Goal: Information Seeking & Learning: Find specific page/section

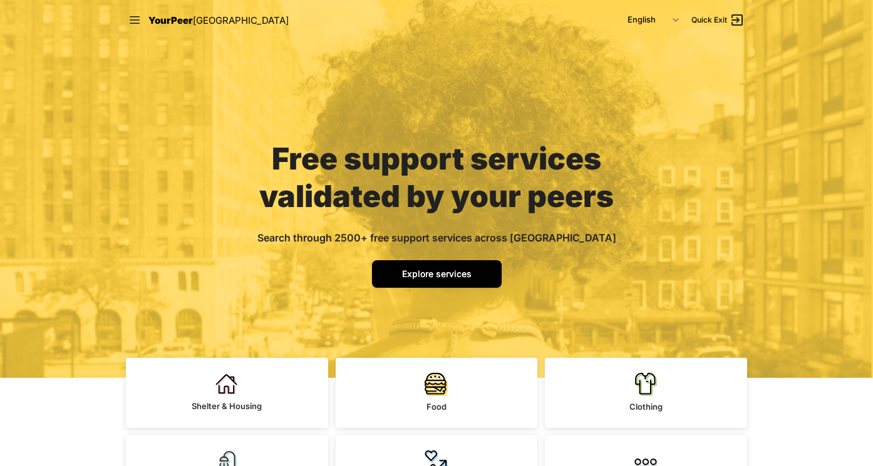
click at [431, 278] on span "Explore services" at bounding box center [436, 274] width 69 height 11
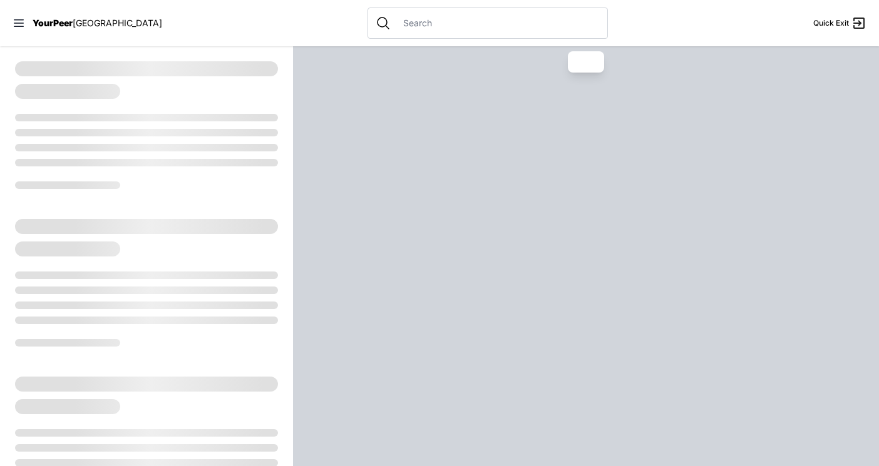
select select "recentlyUpdated"
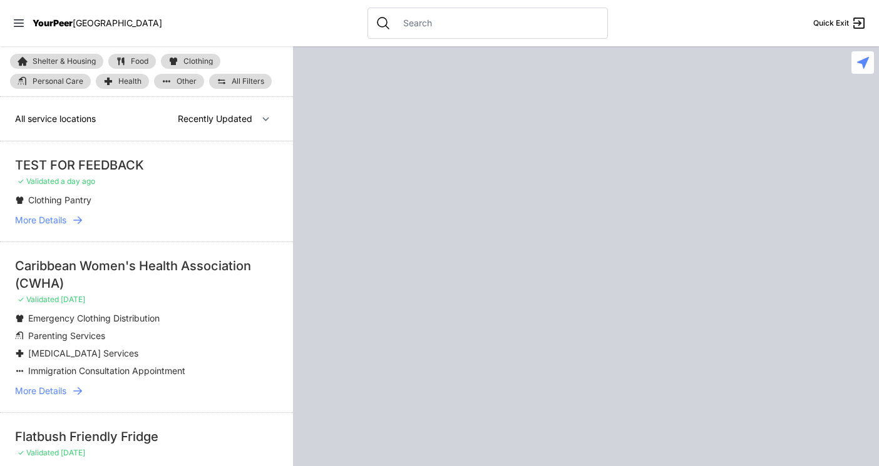
click at [401, 27] on input "text" at bounding box center [498, 23] width 204 height 13
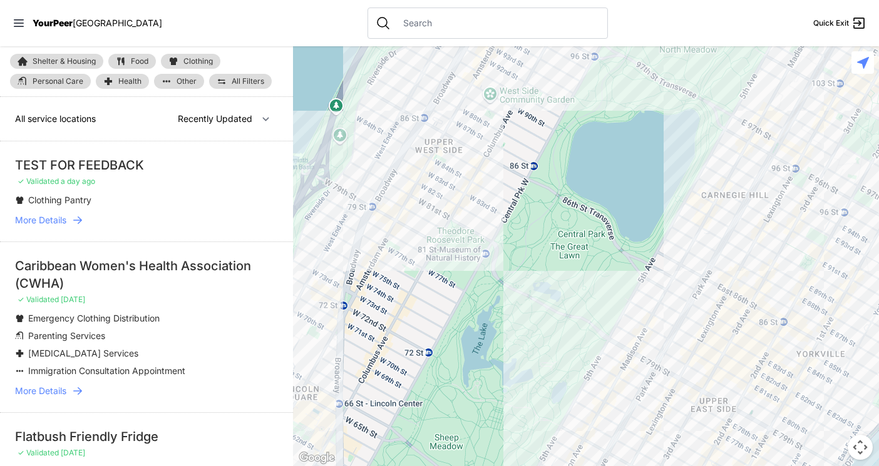
click at [426, 24] on input "text" at bounding box center [498, 23] width 204 height 13
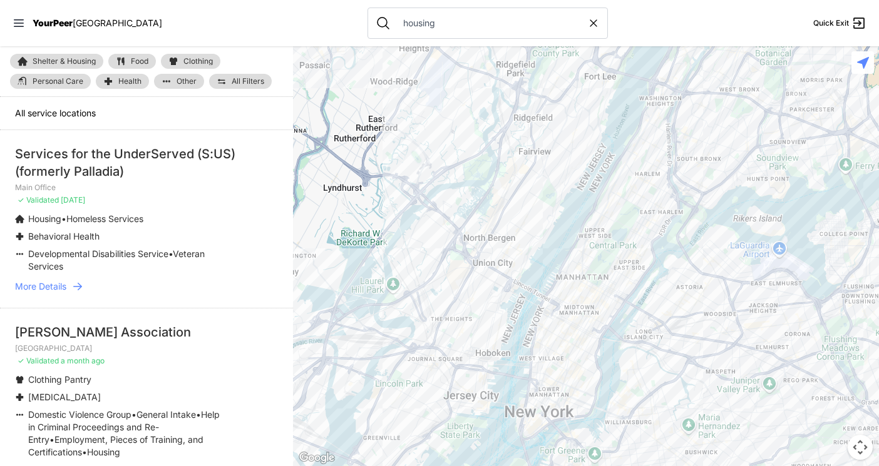
click at [256, 203] on li "Services for the UnderServed (S:US) (formerly Palladia) Main Office ✓ Validated…" at bounding box center [146, 219] width 293 height 178
click at [232, 380] on ul "Clothing Pantry [MEDICAL_DATA] Domestic Violence Group • General Intake • Help …" at bounding box center [146, 416] width 263 height 85
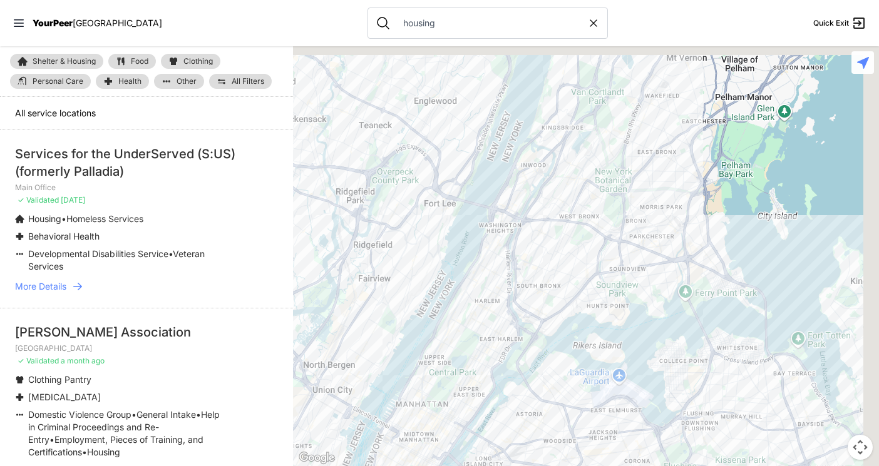
drag, startPoint x: 651, startPoint y: 197, endPoint x: 511, endPoint y: 260, distance: 153.5
click at [475, 322] on div at bounding box center [586, 256] width 586 height 420
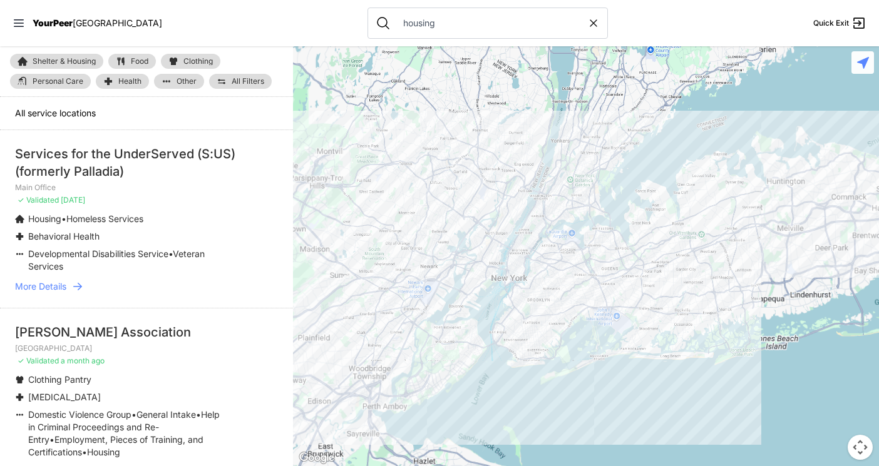
click at [591, 213] on div at bounding box center [586, 256] width 586 height 420
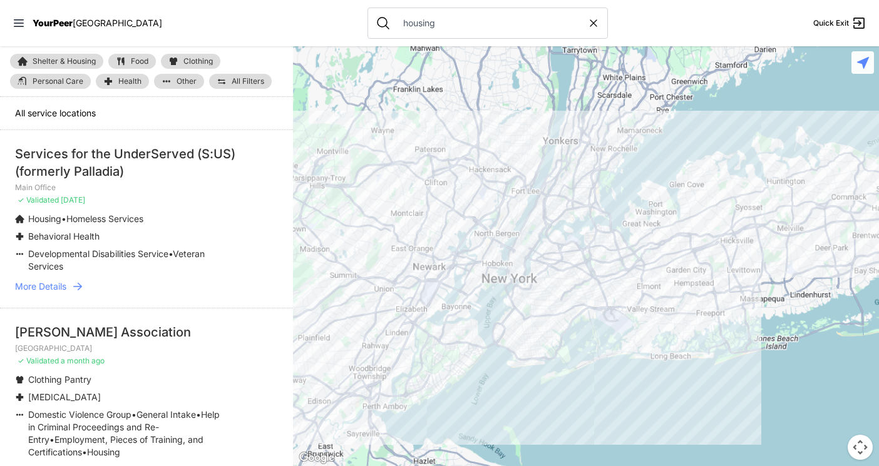
click at [567, 121] on div at bounding box center [586, 256] width 586 height 420
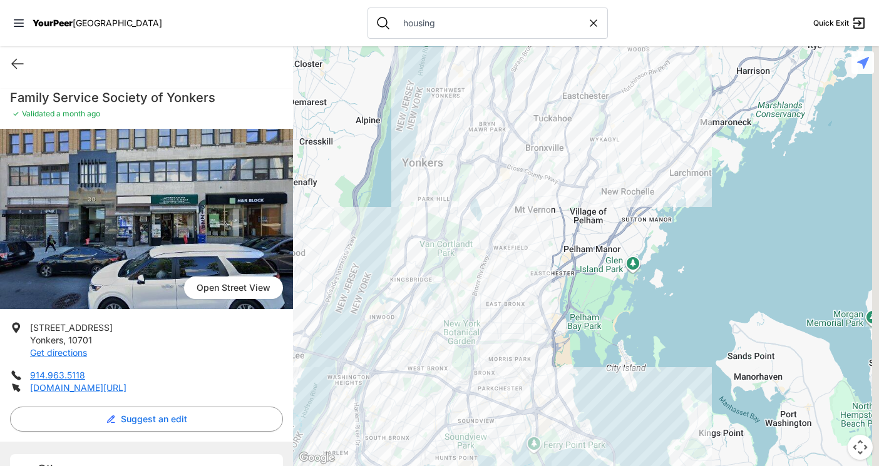
drag, startPoint x: 792, startPoint y: 250, endPoint x: 585, endPoint y: 210, distance: 211.1
click at [585, 210] on div at bounding box center [586, 256] width 586 height 420
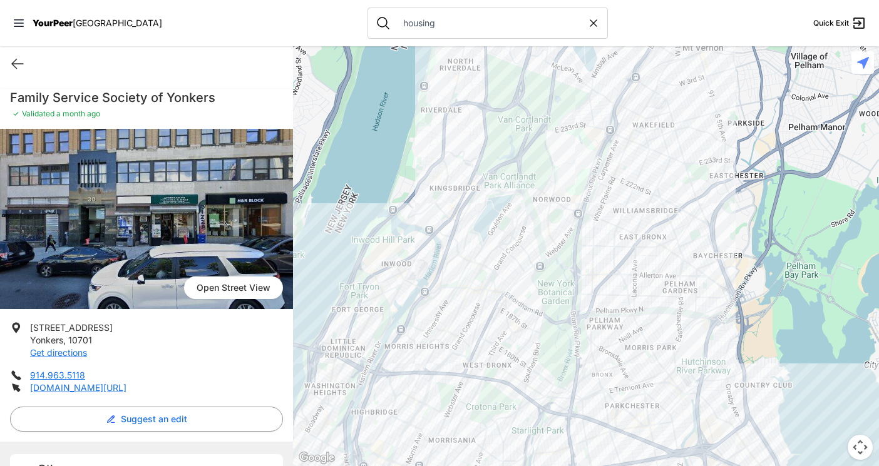
drag, startPoint x: 612, startPoint y: 238, endPoint x: 518, endPoint y: 184, distance: 107.7
click at [843, 46] on div at bounding box center [586, 256] width 586 height 420
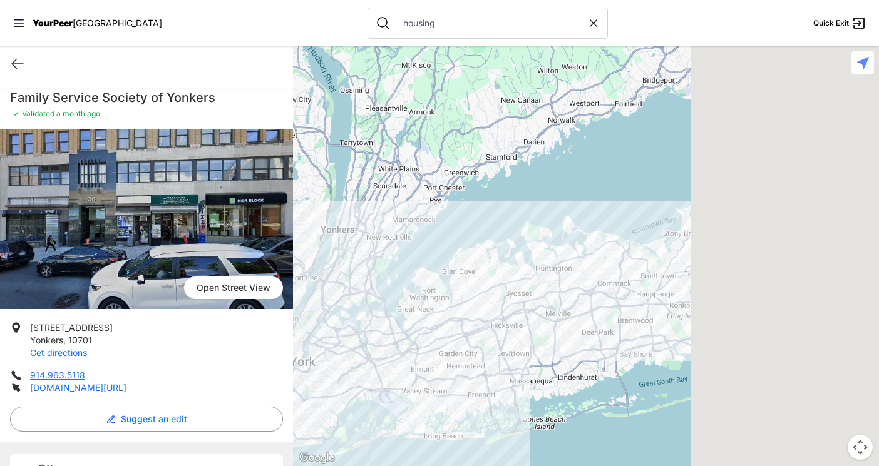
drag, startPoint x: 738, startPoint y: 362, endPoint x: 526, endPoint y: 330, distance: 214.0
click at [396, 271] on div at bounding box center [586, 256] width 586 height 420
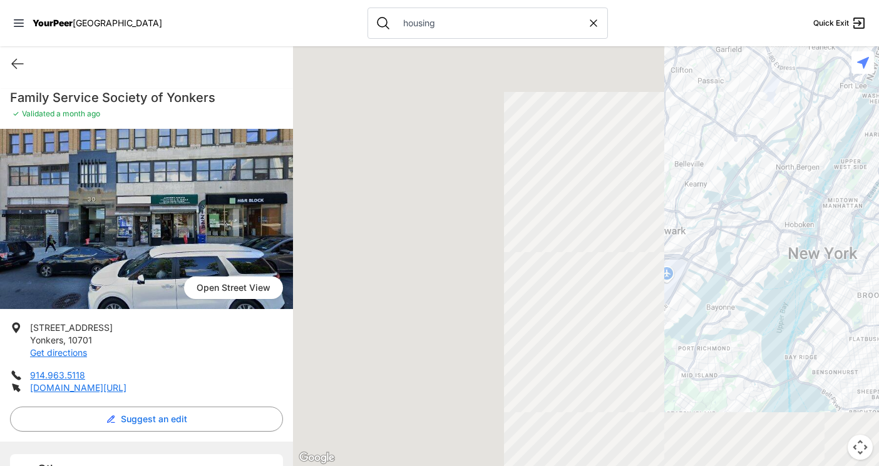
drag, startPoint x: 740, startPoint y: 277, endPoint x: 1080, endPoint y: 178, distance: 354.6
click at [872, 178] on html "View map Close panel YourPeer [GEOGRAPHIC_DATA] Quick Exit Single Adult Familie…" at bounding box center [439, 233] width 879 height 466
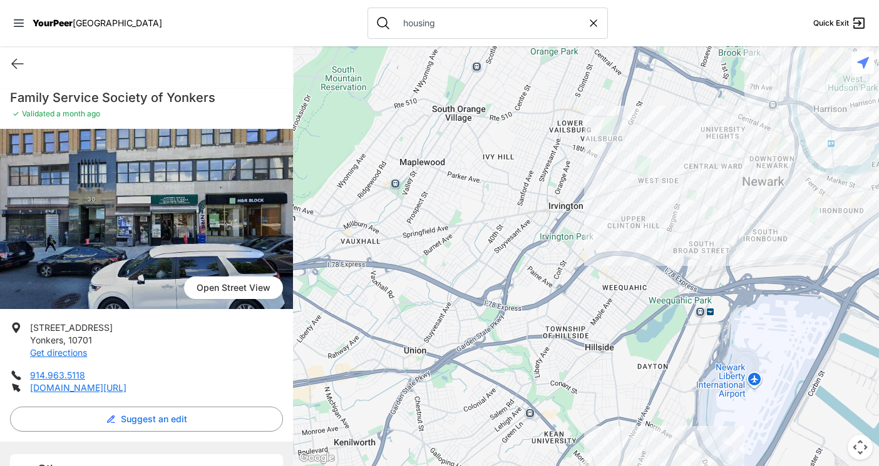
drag, startPoint x: 427, startPoint y: 22, endPoint x: 9, endPoint y: -9, distance: 418.6
click at [9, 0] on html "View map Close panel YourPeer [GEOGRAPHIC_DATA] Quick Exit Single Adult Familie…" at bounding box center [439, 233] width 879 height 466
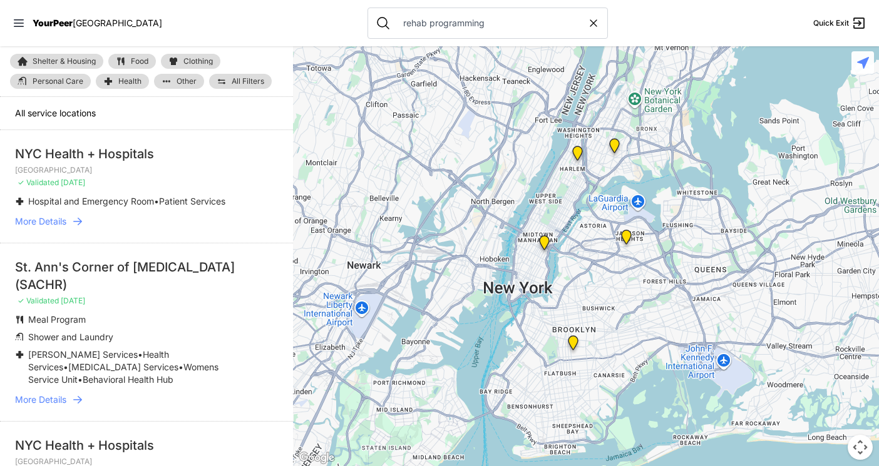
drag, startPoint x: 468, startPoint y: 17, endPoint x: 392, endPoint y: 26, distance: 75.6
click at [396, 26] on input "rehab programming" at bounding box center [492, 23] width 192 height 13
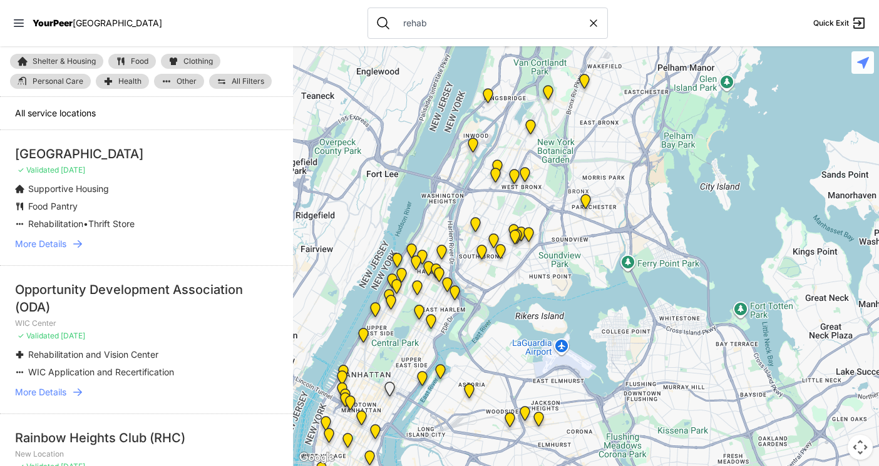
drag, startPoint x: 474, startPoint y: 339, endPoint x: 468, endPoint y: 377, distance: 38.1
click at [463, 409] on div at bounding box center [586, 256] width 586 height 420
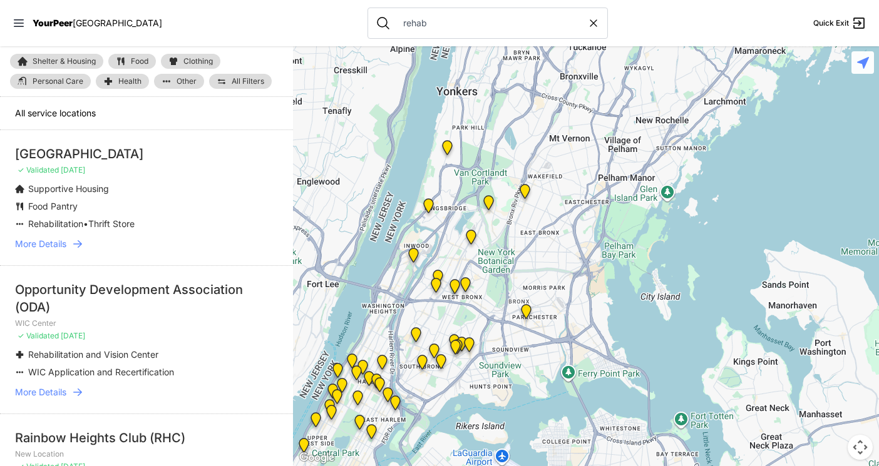
drag, startPoint x: 580, startPoint y: 218, endPoint x: 532, endPoint y: 329, distance: 120.0
click at [532, 329] on div at bounding box center [586, 256] width 586 height 420
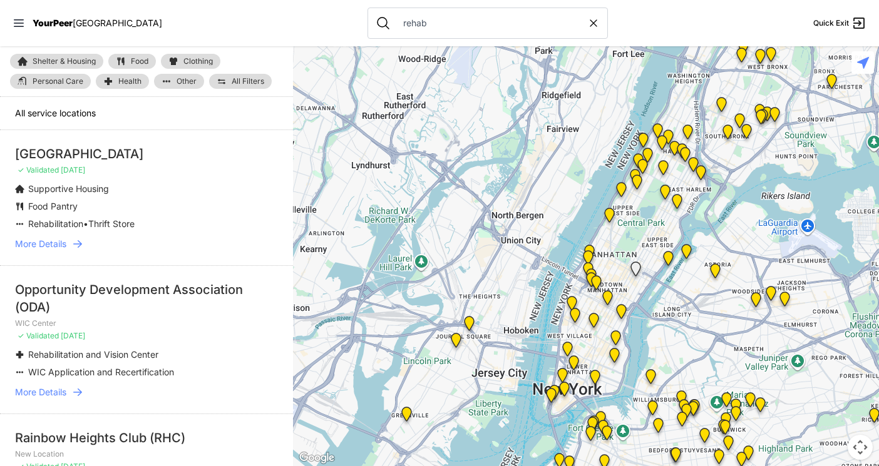
drag, startPoint x: 593, startPoint y: 178, endPoint x: 899, endPoint y: -71, distance: 394.2
click at [872, 0] on html "View map Close panel YourPeer [GEOGRAPHIC_DATA] Quick Exit Single Adult Familie…" at bounding box center [439, 233] width 879 height 466
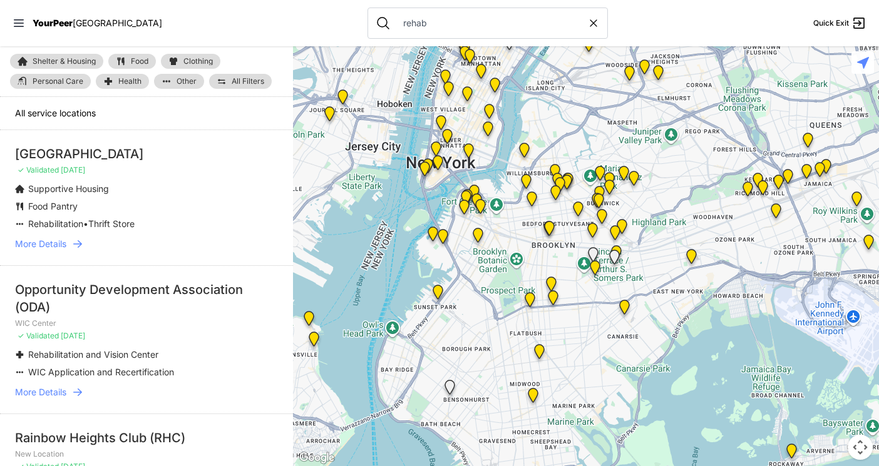
drag, startPoint x: 644, startPoint y: 333, endPoint x: 516, endPoint y: 125, distance: 244.4
click at [513, 113] on div at bounding box center [586, 256] width 586 height 420
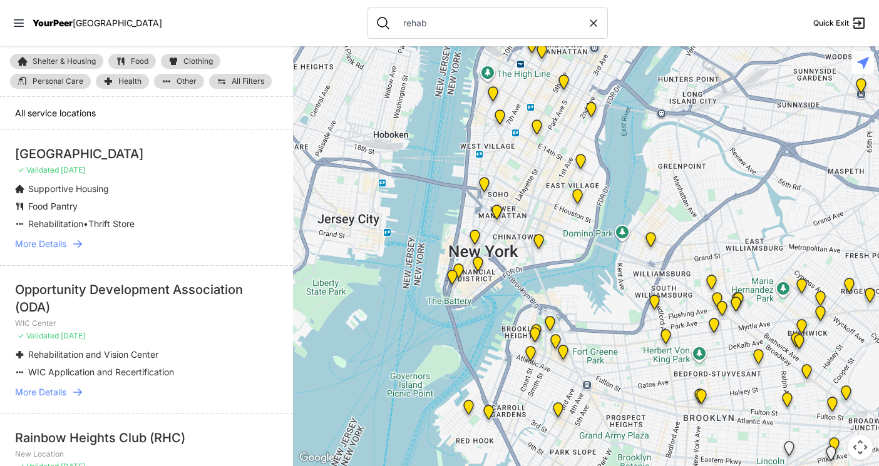
drag, startPoint x: 486, startPoint y: 353, endPoint x: 634, endPoint y: 212, distance: 204.6
click at [674, 466] on html "View map Close panel YourPeer [GEOGRAPHIC_DATA] Quick Exit Single Adult Familie…" at bounding box center [439, 233] width 879 height 466
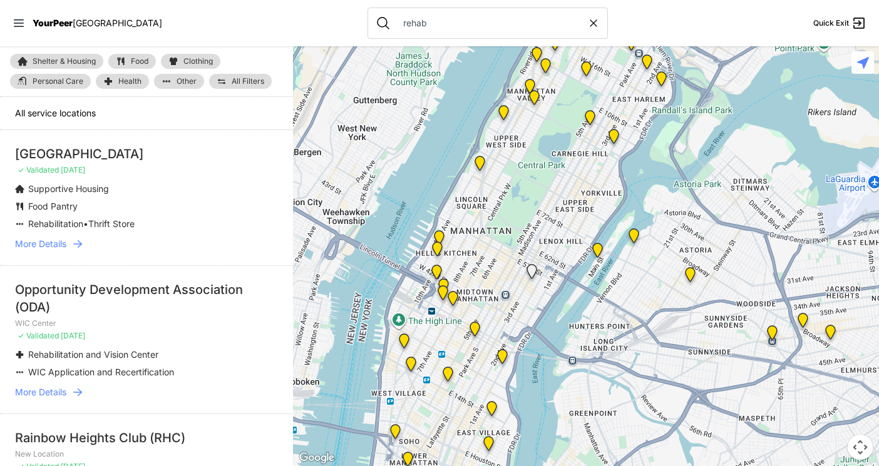
drag, startPoint x: 633, startPoint y: 277, endPoint x: 559, endPoint y: 488, distance: 223.5
click at [559, 466] on html "View map Close panel YourPeer [GEOGRAPHIC_DATA] Quick Exit Single Adult Familie…" at bounding box center [439, 233] width 879 height 466
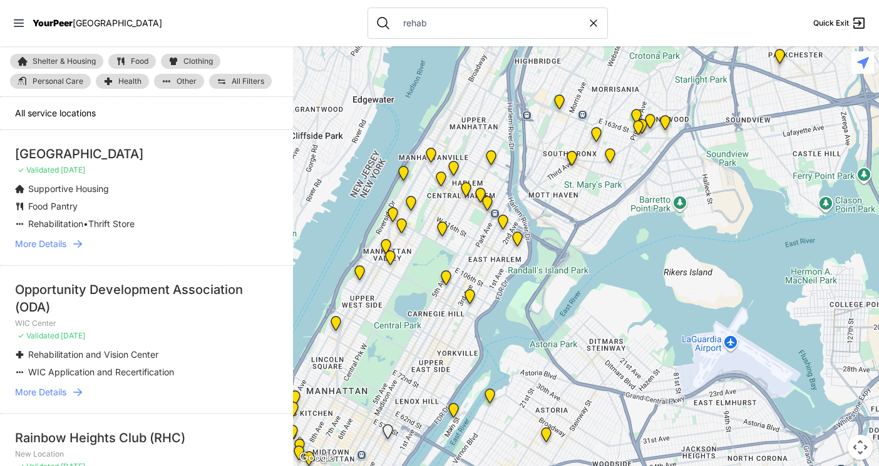
drag, startPoint x: 703, startPoint y: 264, endPoint x: 579, endPoint y: 356, distance: 154.4
click at [581, 357] on div at bounding box center [586, 256] width 586 height 420
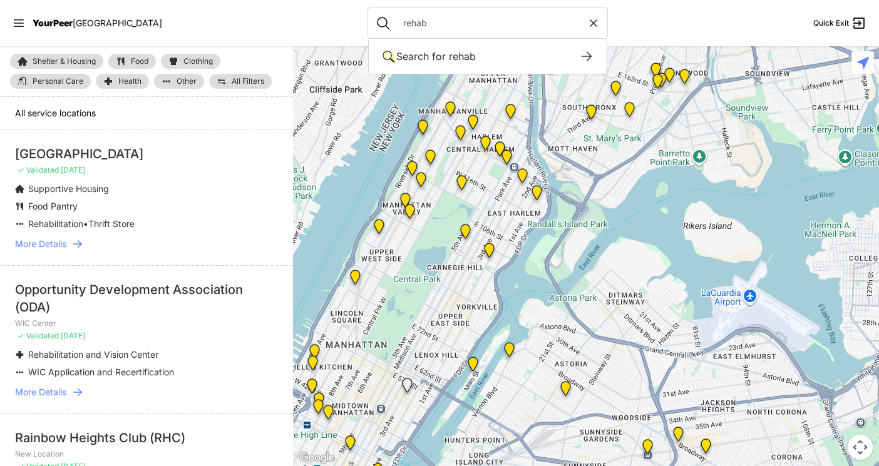
drag, startPoint x: 402, startPoint y: 29, endPoint x: 153, endPoint y: -1, distance: 250.2
click at [153, 0] on html "View map Close panel YourPeer [GEOGRAPHIC_DATA] Quick Exit Single Adult Familie…" at bounding box center [439, 233] width 879 height 466
type input "food"
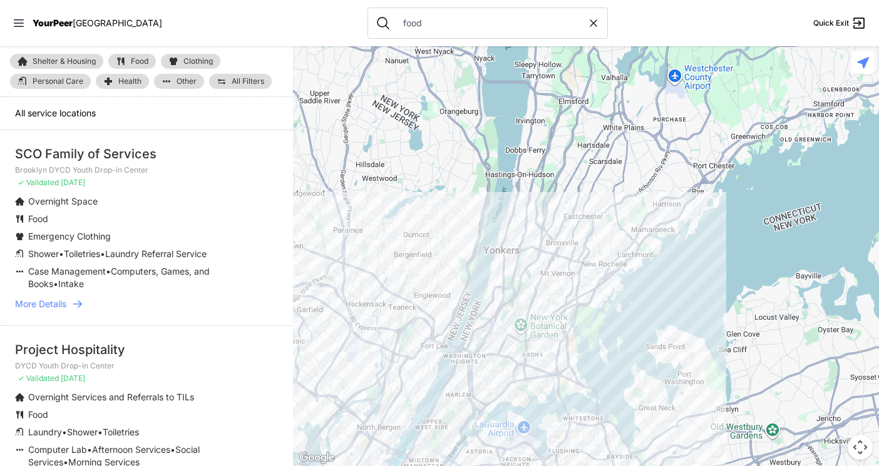
drag, startPoint x: 568, startPoint y: 226, endPoint x: 596, endPoint y: 314, distance: 92.0
click at [501, 391] on div at bounding box center [586, 256] width 586 height 420
